Goal: Transaction & Acquisition: Book appointment/travel/reservation

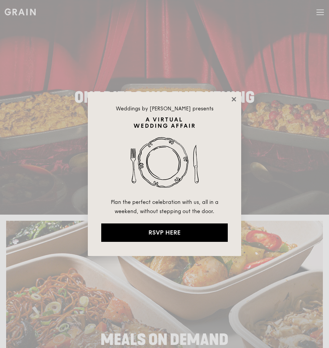
click at [233, 99] on icon at bounding box center [234, 99] width 4 height 4
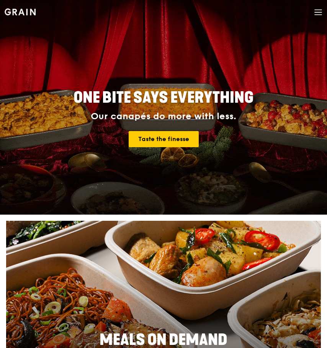
click at [322, 12] on icon at bounding box center [318, 12] width 8 height 8
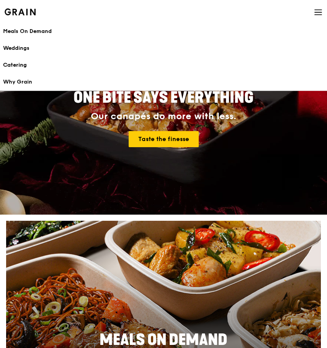
click at [16, 67] on div "Catering" at bounding box center [163, 65] width 321 height 8
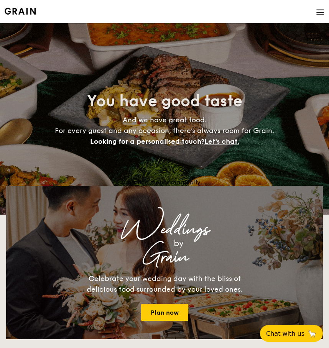
select select
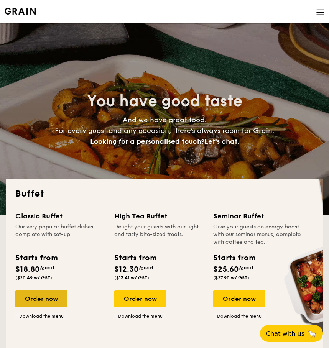
click at [47, 297] on div "Order now" at bounding box center [41, 298] width 52 height 17
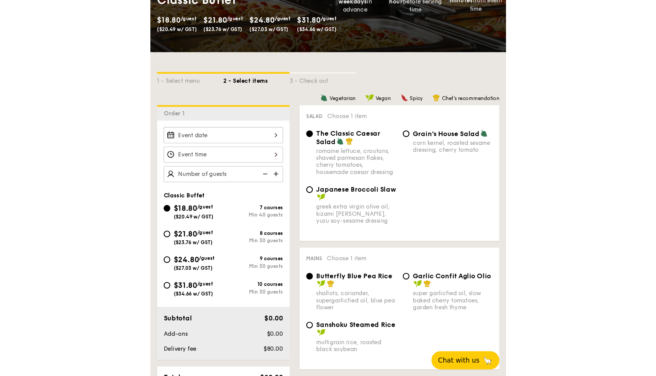
scroll to position [53, 0]
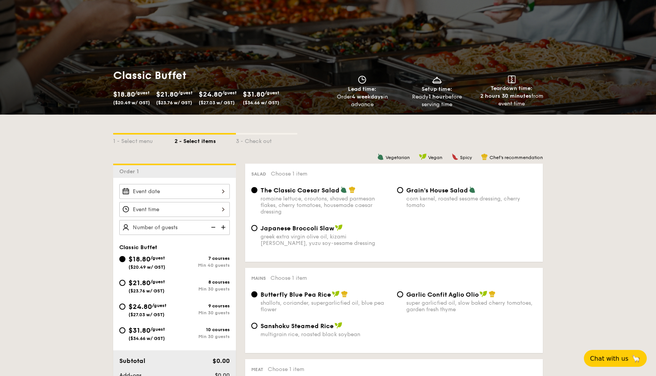
click at [168, 190] on div at bounding box center [174, 191] width 110 height 15
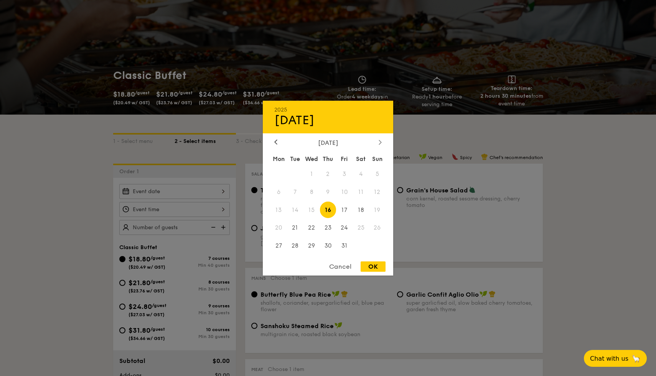
click at [329, 141] on icon at bounding box center [379, 142] width 3 height 5
click at [329, 173] on span "2" at bounding box center [377, 174] width 16 height 16
click at [329, 172] on span "2" at bounding box center [377, 174] width 16 height 16
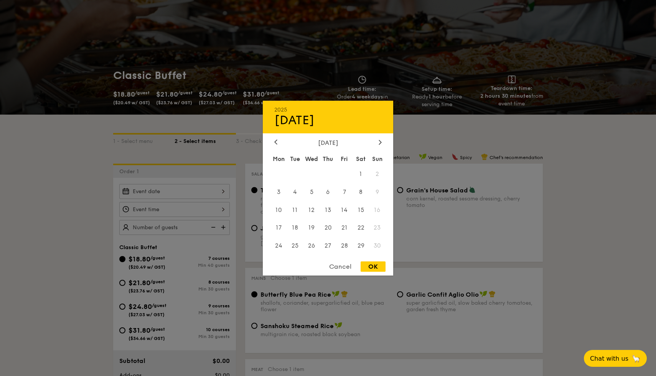
click at [329, 173] on span "2" at bounding box center [377, 174] width 16 height 16
click at [329, 271] on div "Cancel" at bounding box center [340, 266] width 38 height 10
click at [186, 187] on div "2025 Oct [DATE] Tue Wed Thu Fri Sat Sun 1 2 3 4 5 6 7 8 9 10 11 12 13 14 15 16 …" at bounding box center [174, 191] width 110 height 15
click at [329, 144] on icon at bounding box center [379, 142] width 3 height 5
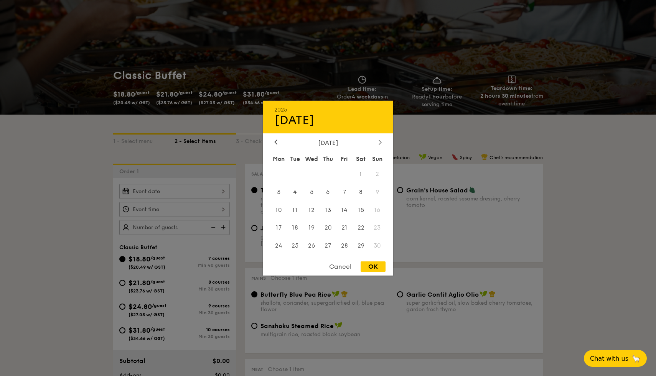
click at [329, 144] on icon at bounding box center [379, 142] width 3 height 5
click at [329, 132] on div at bounding box center [328, 188] width 656 height 376
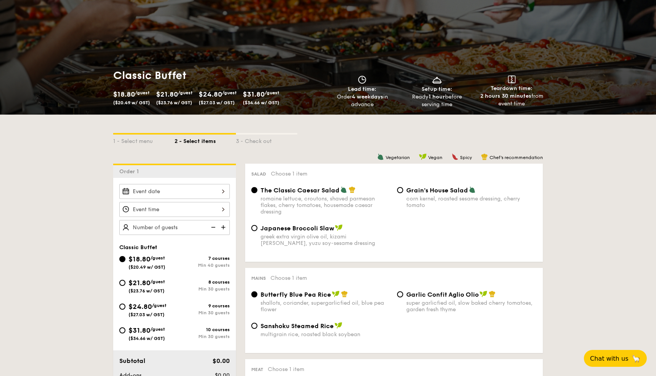
click at [166, 195] on div at bounding box center [174, 191] width 110 height 15
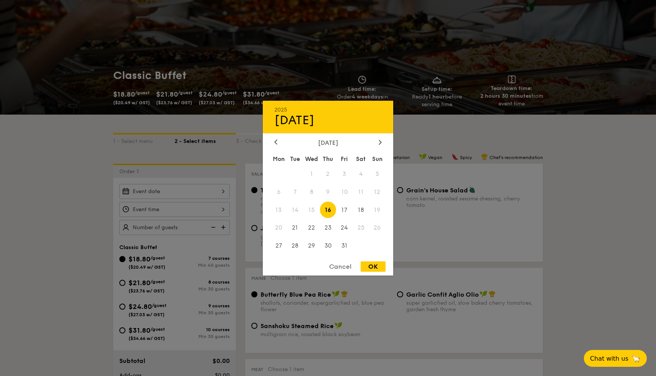
click at [329, 122] on div at bounding box center [328, 188] width 656 height 376
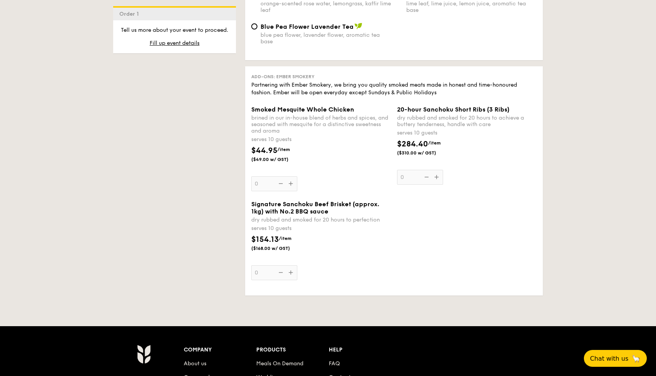
scroll to position [901, 0]
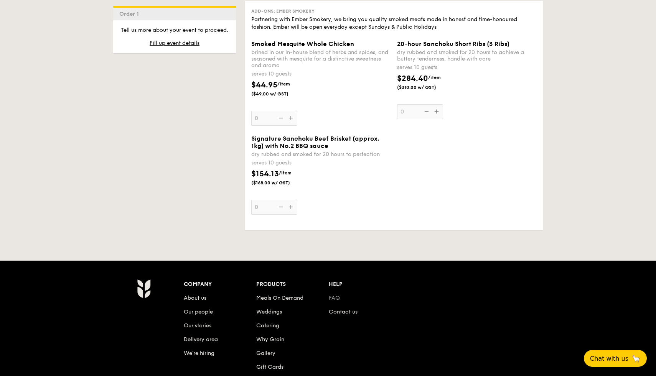
click at [329, 297] on link "FAQ" at bounding box center [334, 298] width 11 height 7
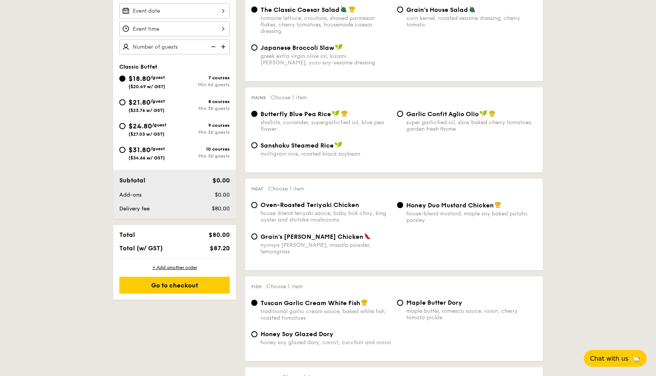
scroll to position [0, 0]
